Goal: Information Seeking & Learning: Learn about a topic

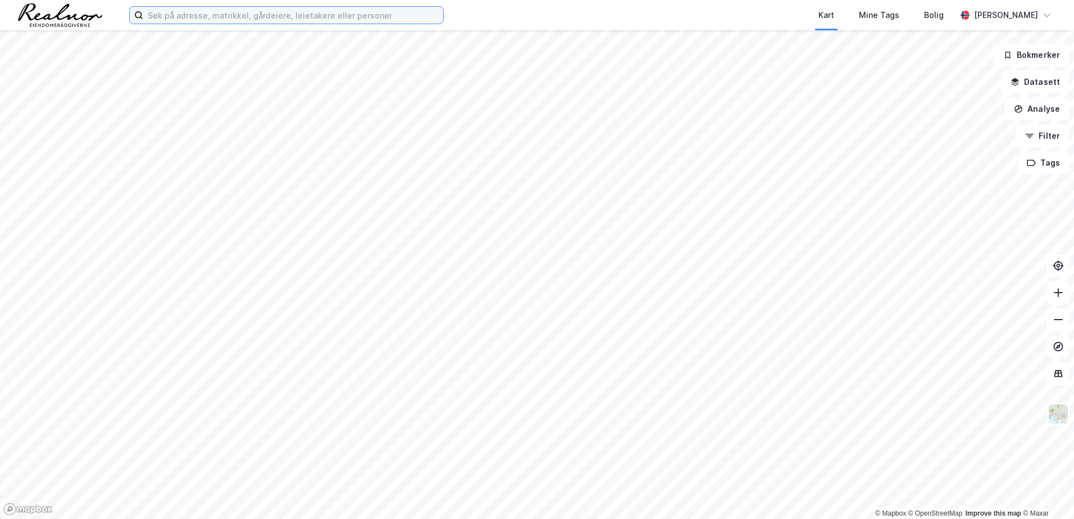
click at [184, 15] on input at bounding box center [293, 15] width 300 height 17
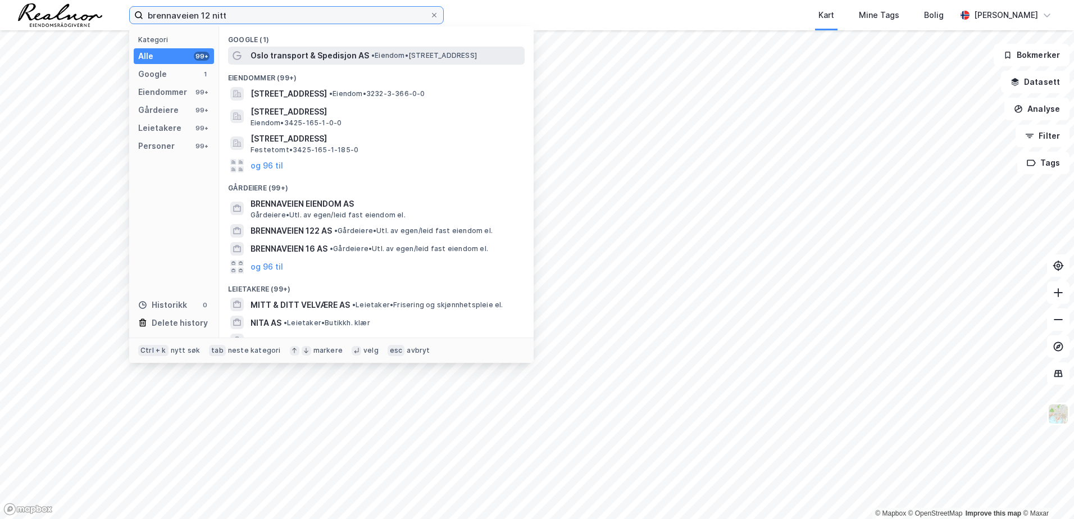
type input "brennaveien 12 nitt"
click at [298, 56] on span "Oslo transport & Spedisjon AS" at bounding box center [309, 55] width 118 height 13
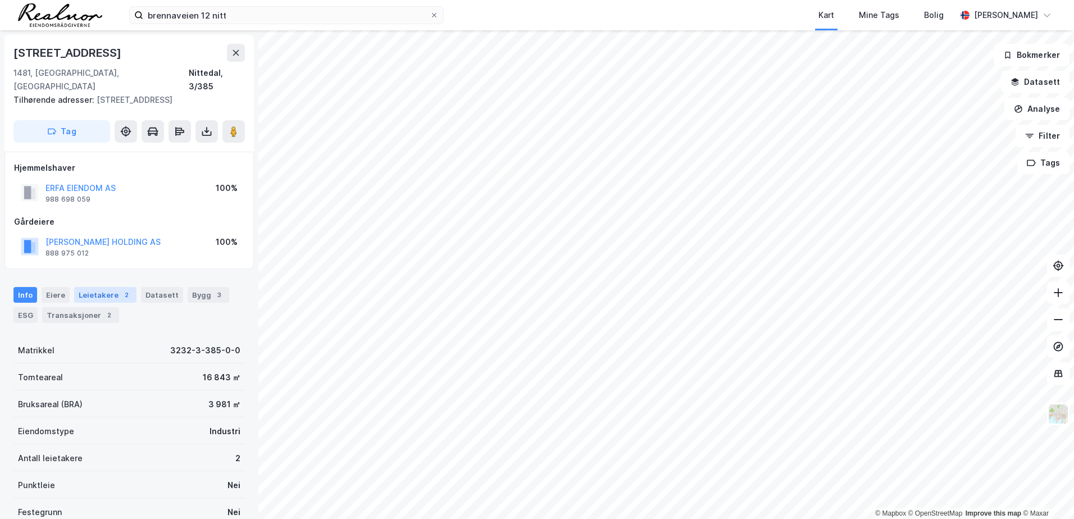
click at [95, 287] on div "Leietakere 2" at bounding box center [105, 295] width 62 height 16
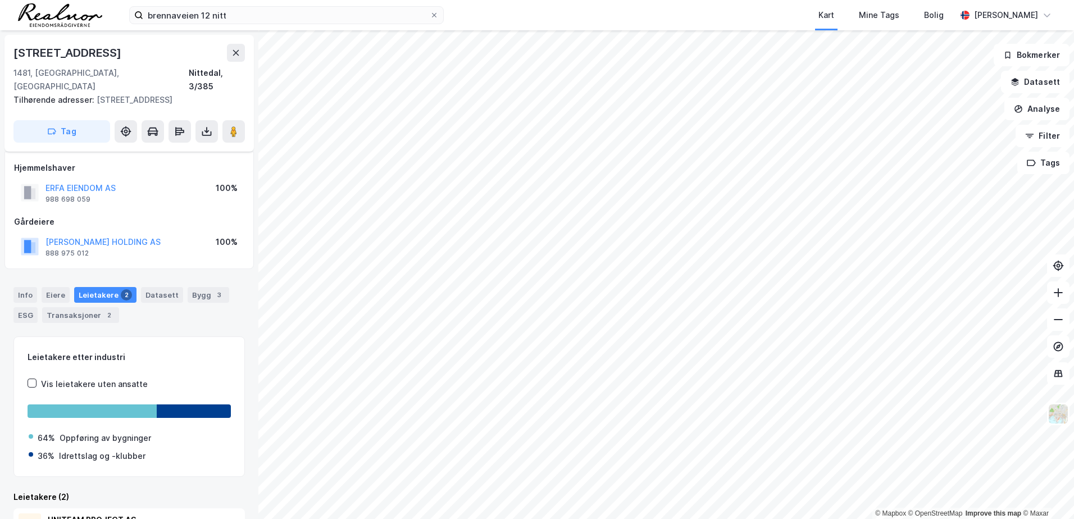
scroll to position [111, 0]
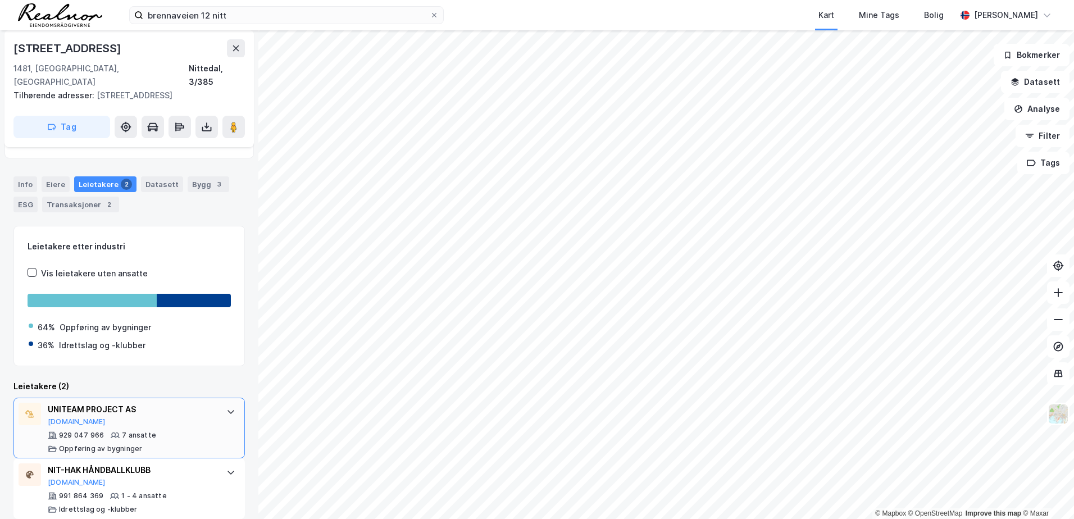
click at [226, 407] on icon at bounding box center [230, 411] width 9 height 9
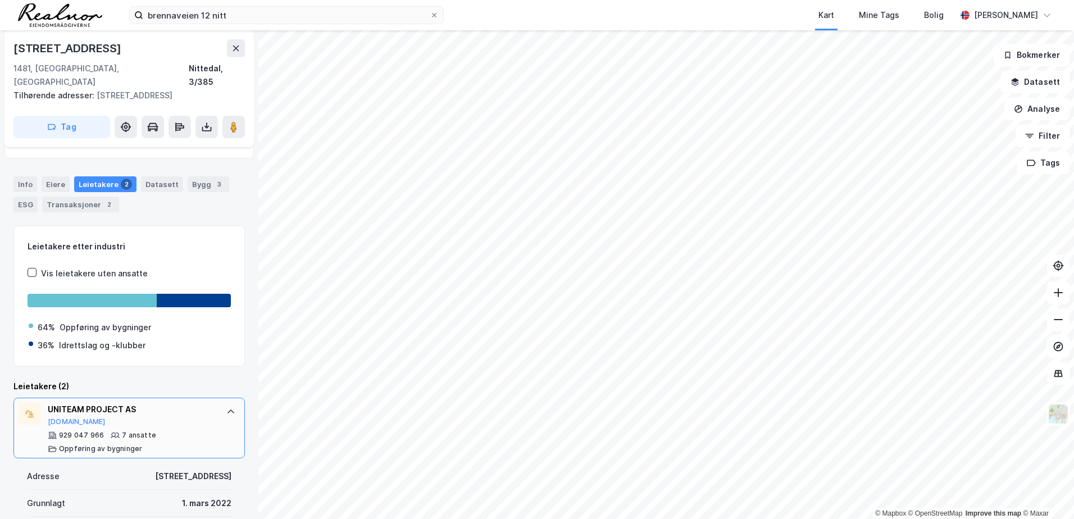
click at [227, 409] on icon at bounding box center [230, 411] width 7 height 4
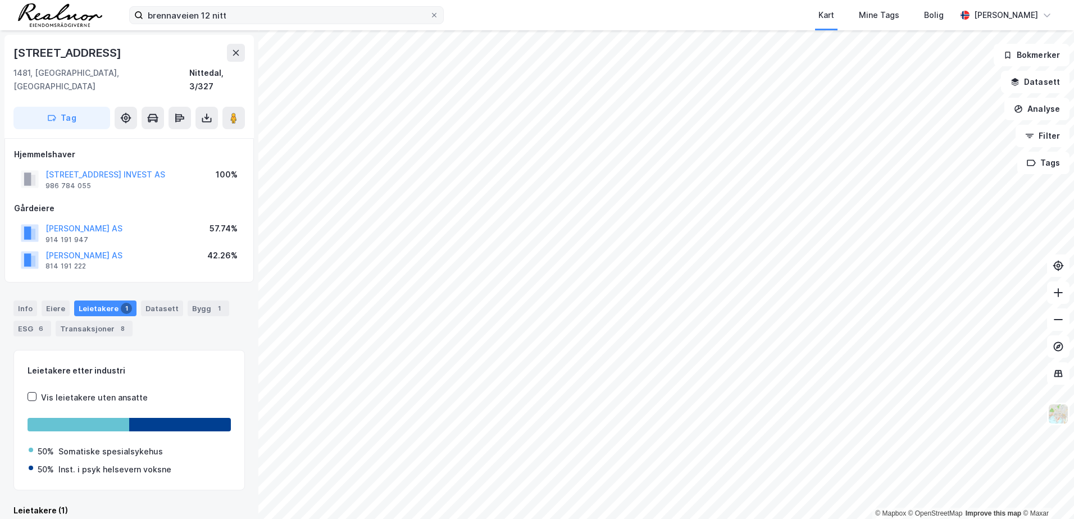
scroll to position [3, 0]
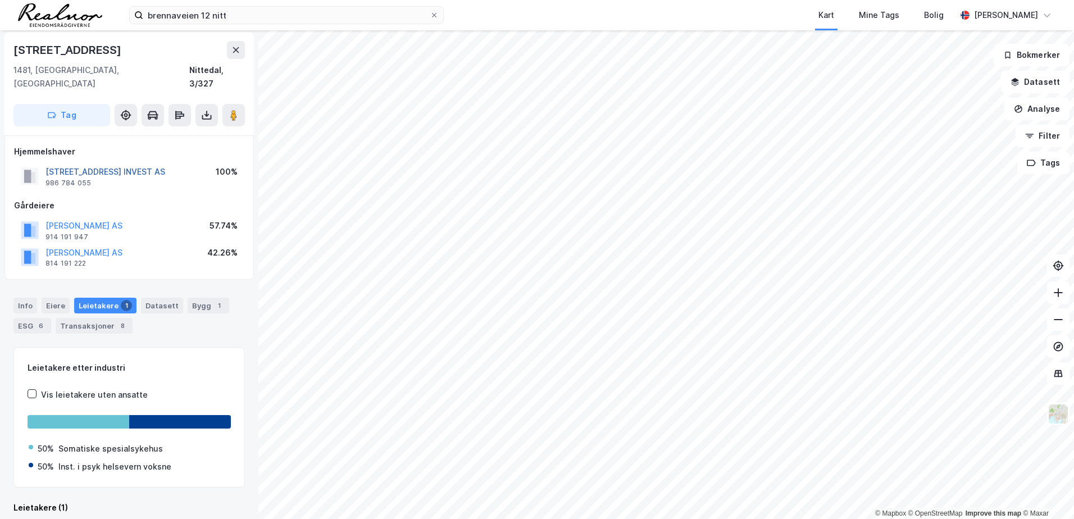
click at [0, 0] on button "[STREET_ADDRESS] INVEST AS" at bounding box center [0, 0] width 0 height 0
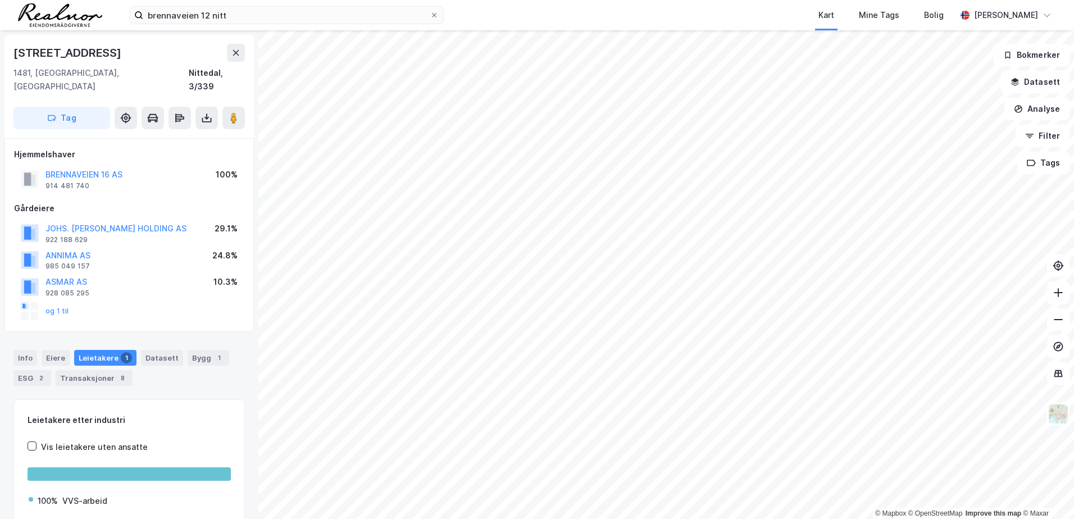
scroll to position [3, 0]
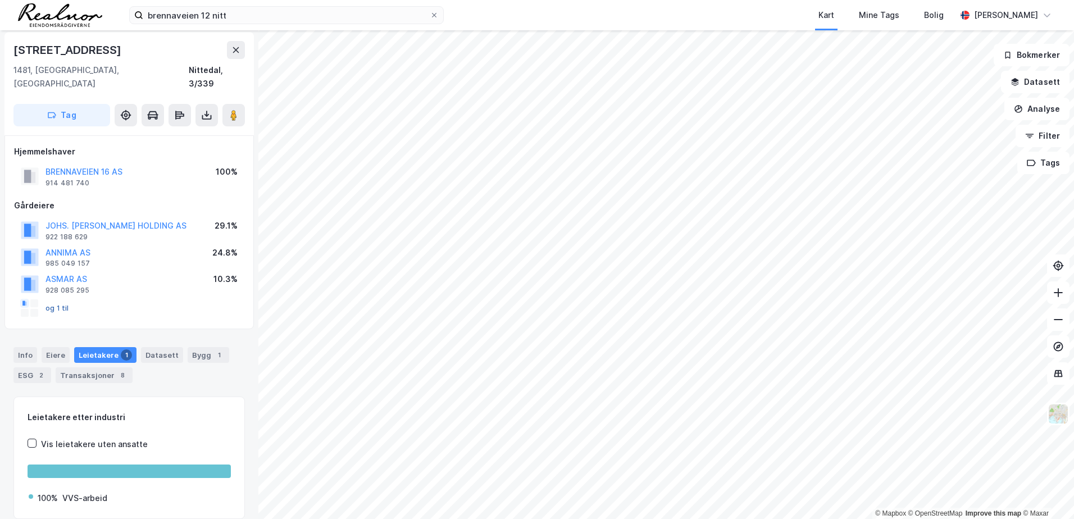
click at [0, 0] on button "og 1 til" at bounding box center [0, 0] width 0 height 0
